Goal: Task Accomplishment & Management: Complete application form

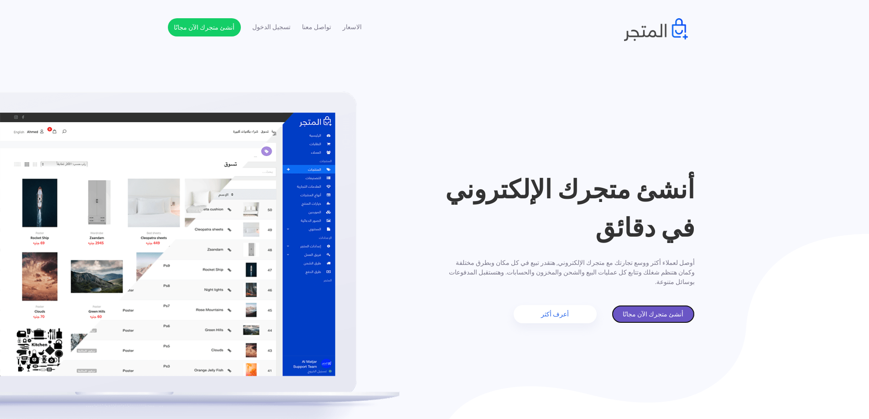
click at [643, 315] on link "أنشئ متجرك الآن مجانًا" at bounding box center [653, 314] width 83 height 18
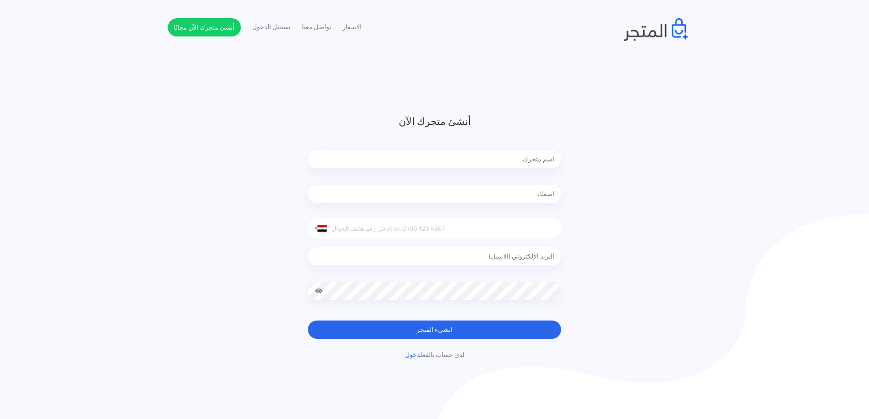
click at [527, 159] on input "text" at bounding box center [434, 159] width 253 height 18
click at [533, 193] on input "text" at bounding box center [434, 194] width 253 height 18
click at [603, 106] on header "أنشئ متجرك الآن United States +1 United Kingdom +44 Afghanistan (‫افغانستان‬‎) …" at bounding box center [434, 237] width 869 height 474
click at [523, 164] on input "text" at bounding box center [434, 159] width 253 height 18
type input "ايزيس"
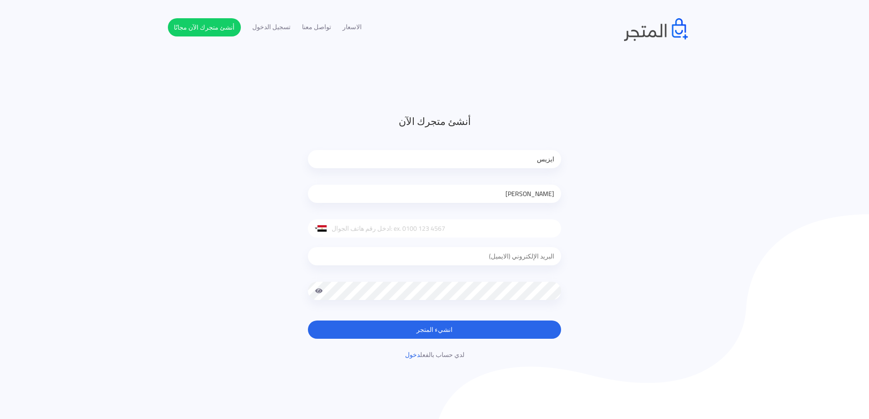
type input "[PERSON_NAME]"
type input "01099969991"
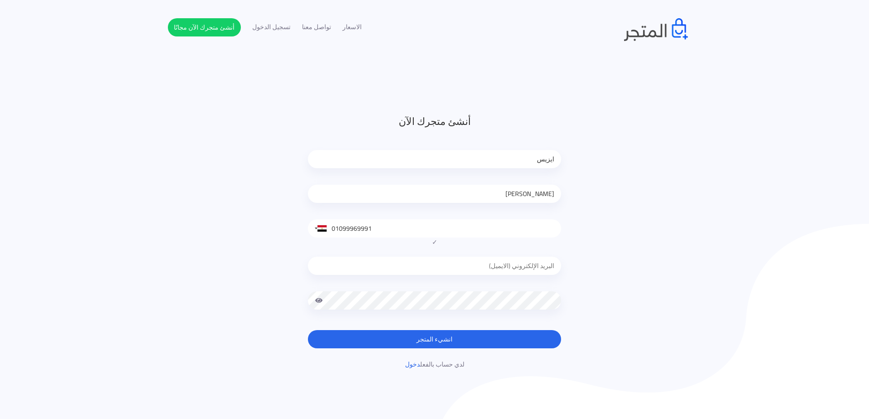
type input "[PERSON_NAME]"
click at [484, 264] on input "email" at bounding box center [434, 266] width 253 height 18
type input "isisstres@gmail.com"
click at [308, 330] on button "انشيء المتجر" at bounding box center [434, 339] width 253 height 18
drag, startPoint x: 546, startPoint y: 259, endPoint x: 716, endPoint y: 208, distance: 177.7
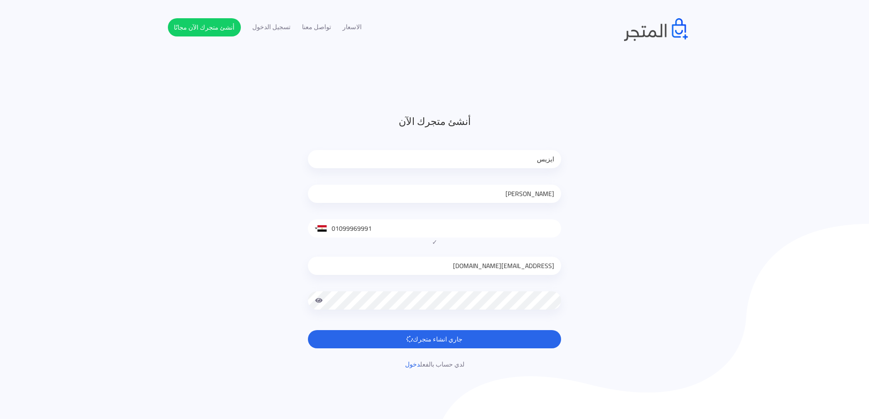
drag, startPoint x: 716, startPoint y: 208, endPoint x: 676, endPoint y: 245, distance: 54.2
click at [676, 245] on div "أنشئ متجرك الآن ايزيس احمد حامد United States +1 United Kingdom +44 Afghanistan…" at bounding box center [435, 242] width 534 height 256
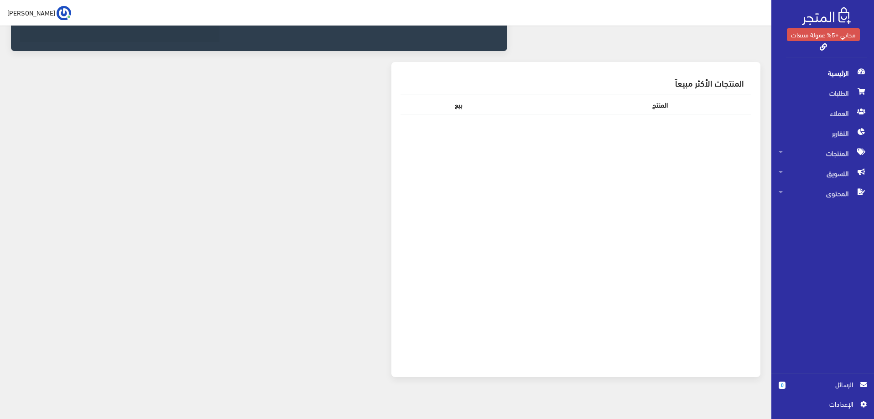
scroll to position [393, 0]
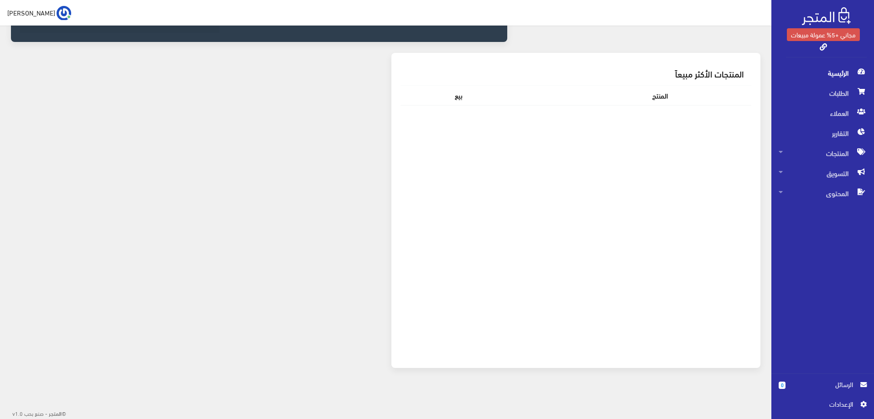
click at [838, 75] on span "الرئيسية" at bounding box center [823, 73] width 88 height 20
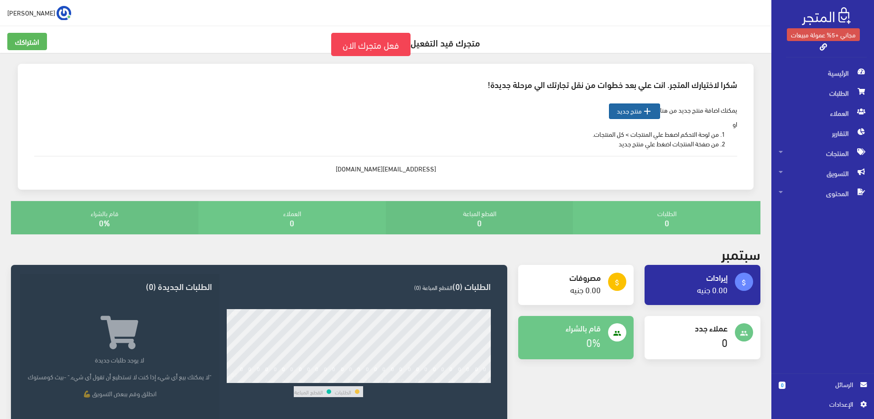
click at [648, 113] on icon "" at bounding box center [647, 111] width 11 height 11
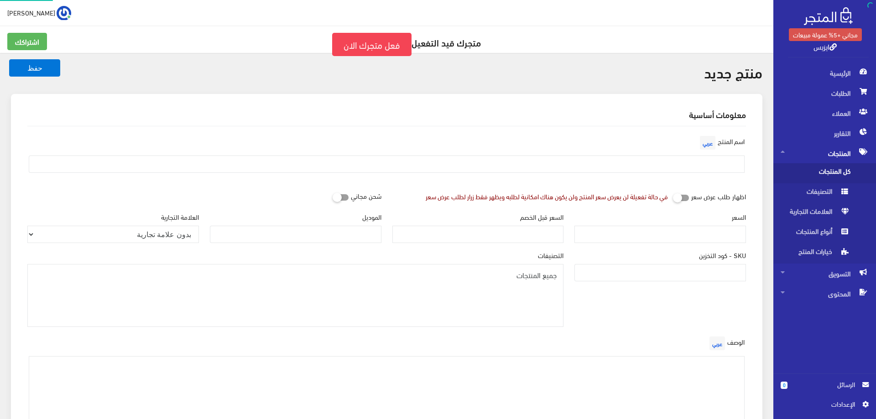
select select
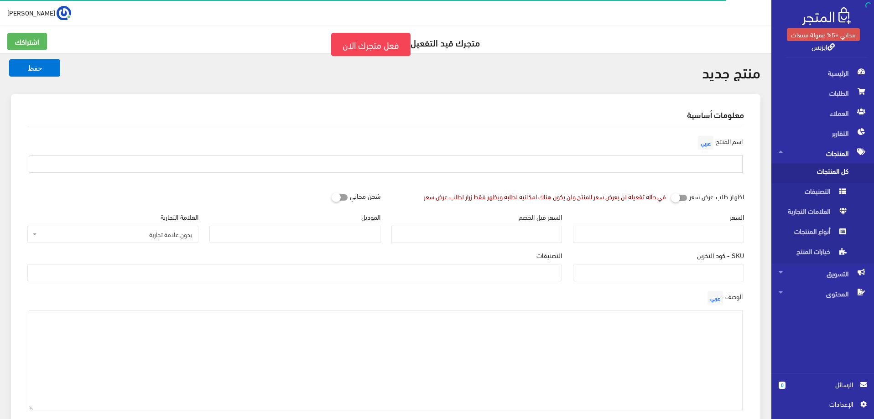
click at [670, 165] on input "text" at bounding box center [386, 164] width 714 height 17
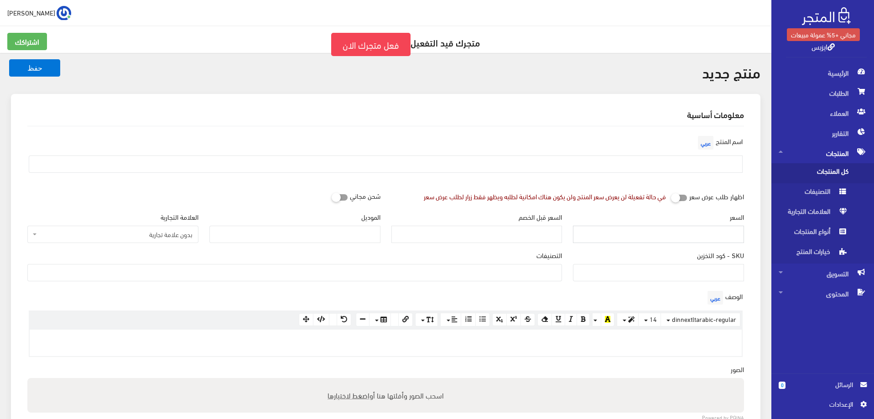
click at [682, 236] on input "السعر" at bounding box center [658, 234] width 171 height 17
click at [544, 233] on input "السعر قبل الخصم" at bounding box center [477, 234] width 171 height 17
click at [363, 232] on input "الموديل" at bounding box center [294, 234] width 171 height 17
click at [170, 240] on span "بدون علامة تجارية" at bounding box center [112, 234] width 171 height 17
click at [170, 239] on span "بدون علامة تجارية" at bounding box center [116, 234] width 154 height 9
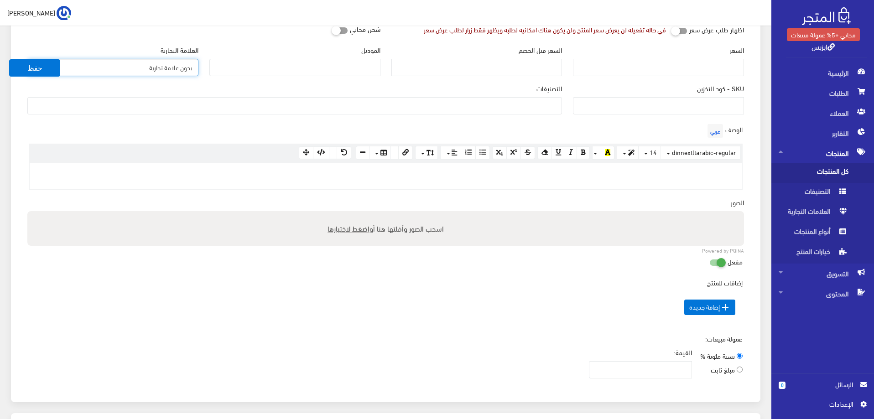
scroll to position [183, 0]
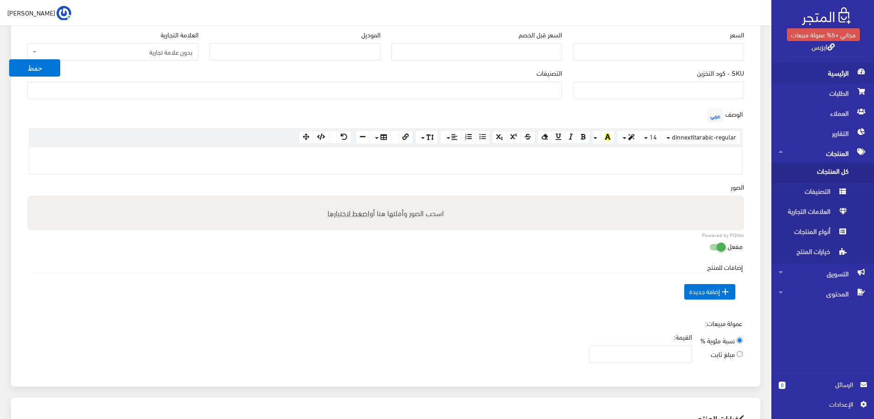
click at [847, 78] on span "الرئيسية" at bounding box center [823, 73] width 88 height 20
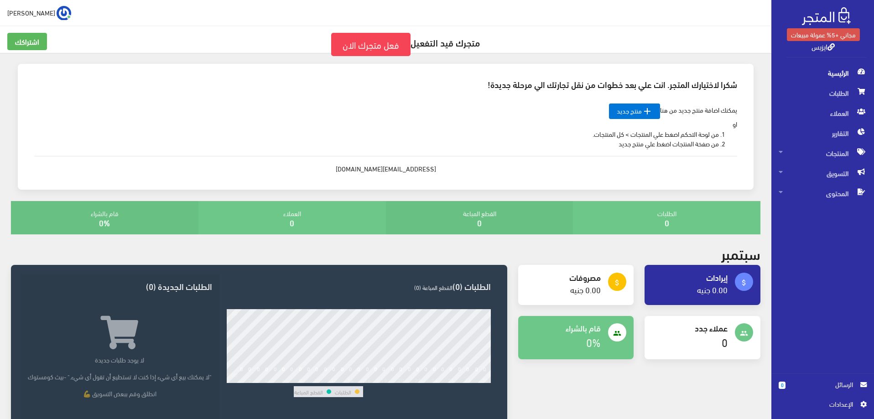
click at [851, 70] on span "الرئيسية" at bounding box center [823, 73] width 88 height 20
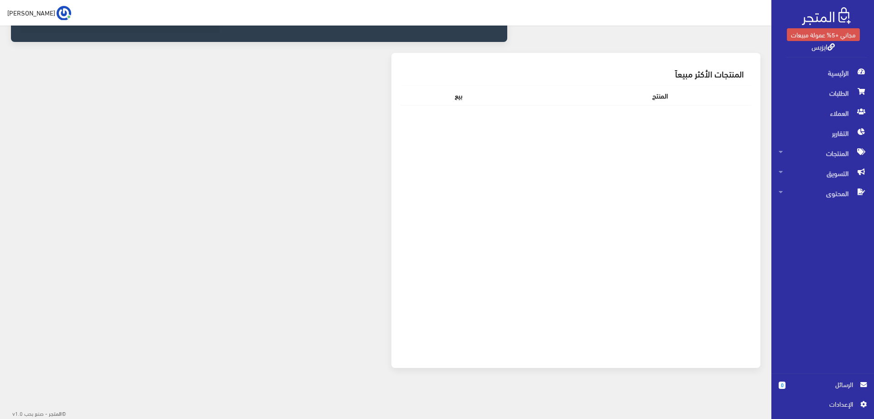
scroll to position [393, 0]
click at [849, 153] on span "المنتجات" at bounding box center [823, 153] width 88 height 20
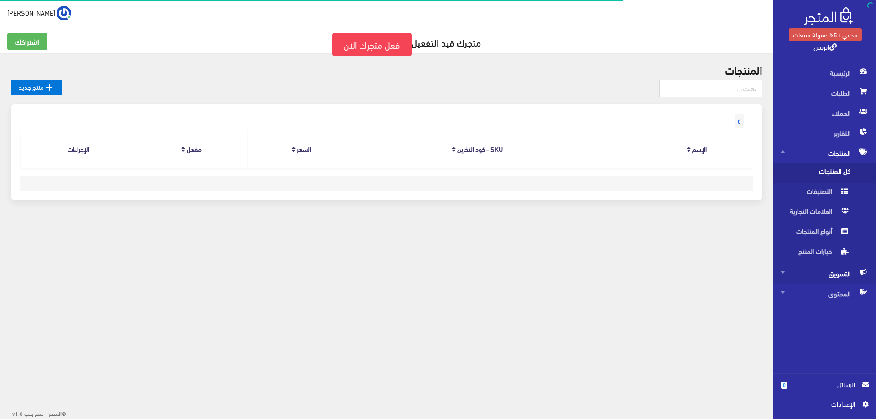
click at [831, 269] on span "التسويق" at bounding box center [825, 274] width 88 height 20
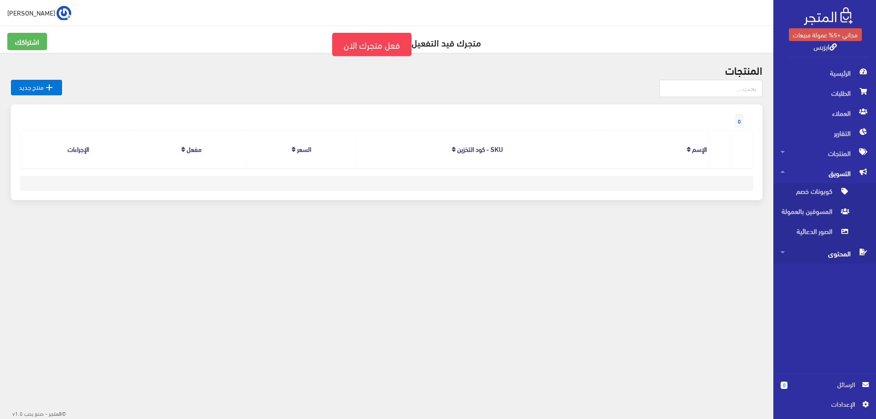
click at [847, 255] on span "المحتوى" at bounding box center [825, 254] width 88 height 20
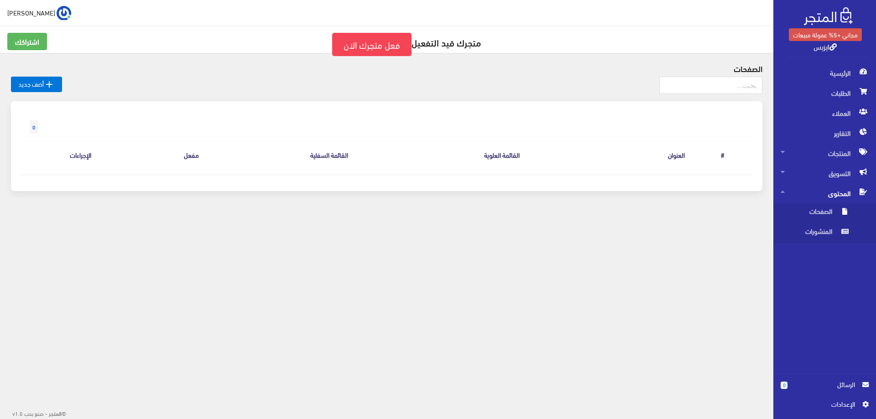
click at [832, 44] on icon at bounding box center [833, 46] width 7 height 7
click at [383, 41] on link "فعل متجرك الان" at bounding box center [371, 44] width 79 height 23
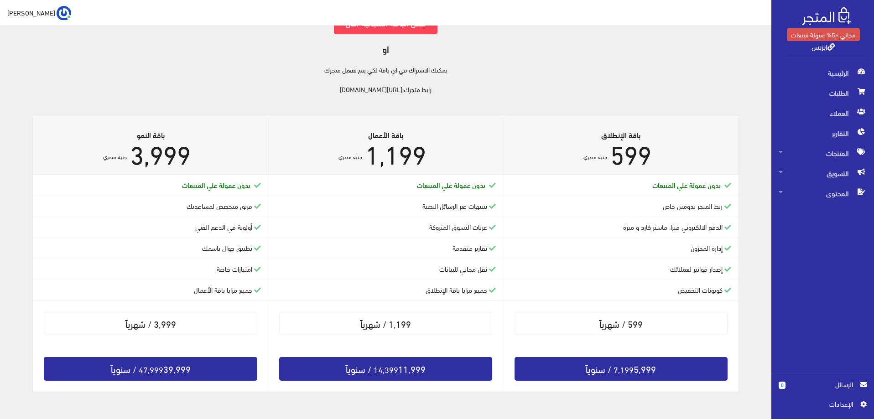
scroll to position [160, 0]
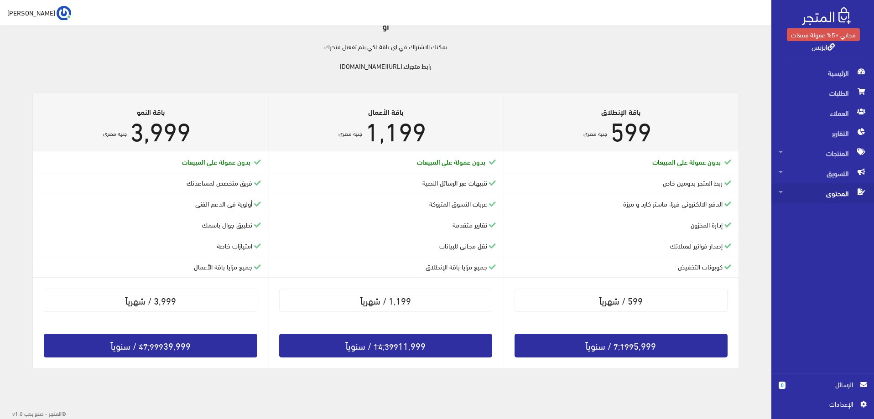
click at [853, 197] on span "المحتوى" at bounding box center [823, 193] width 88 height 20
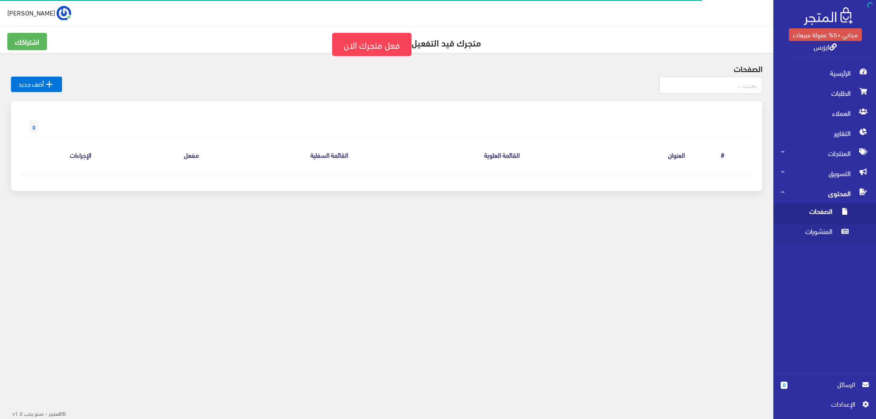
click at [833, 213] on span "الصفحات" at bounding box center [815, 214] width 69 height 20
